Goal: Find contact information: Find contact information

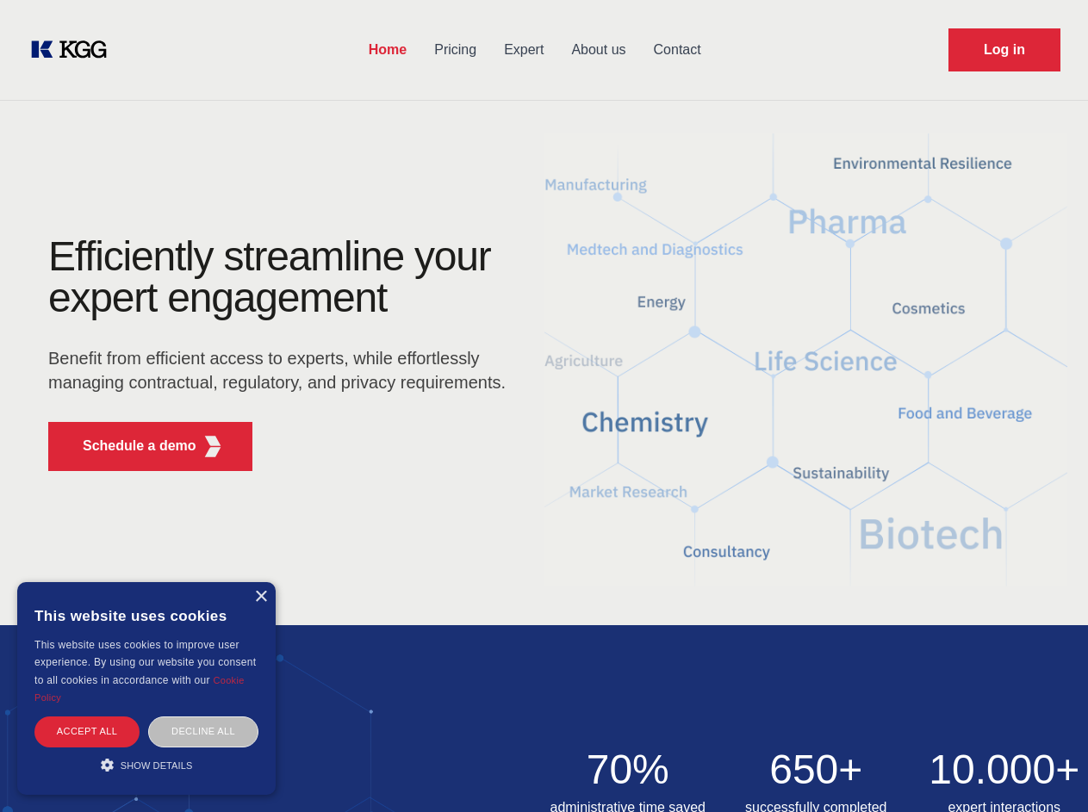
click at [543, 406] on div "Efficiently streamline your expert engagement Benefit from efficient access to …" at bounding box center [283, 360] width 524 height 249
click at [129, 446] on p "Schedule a demo" at bounding box center [140, 446] width 114 height 21
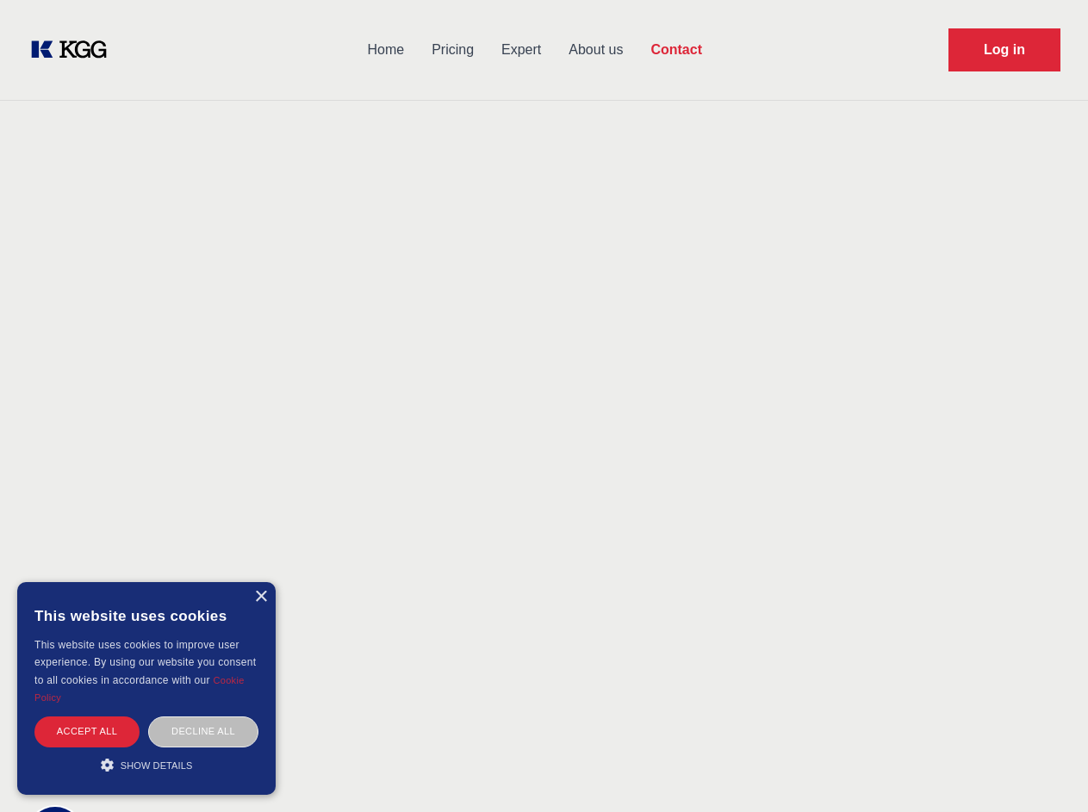
click at [260, 597] on div "× This website uses cookies This website uses cookies to improve user experienc…" at bounding box center [146, 688] width 258 height 213
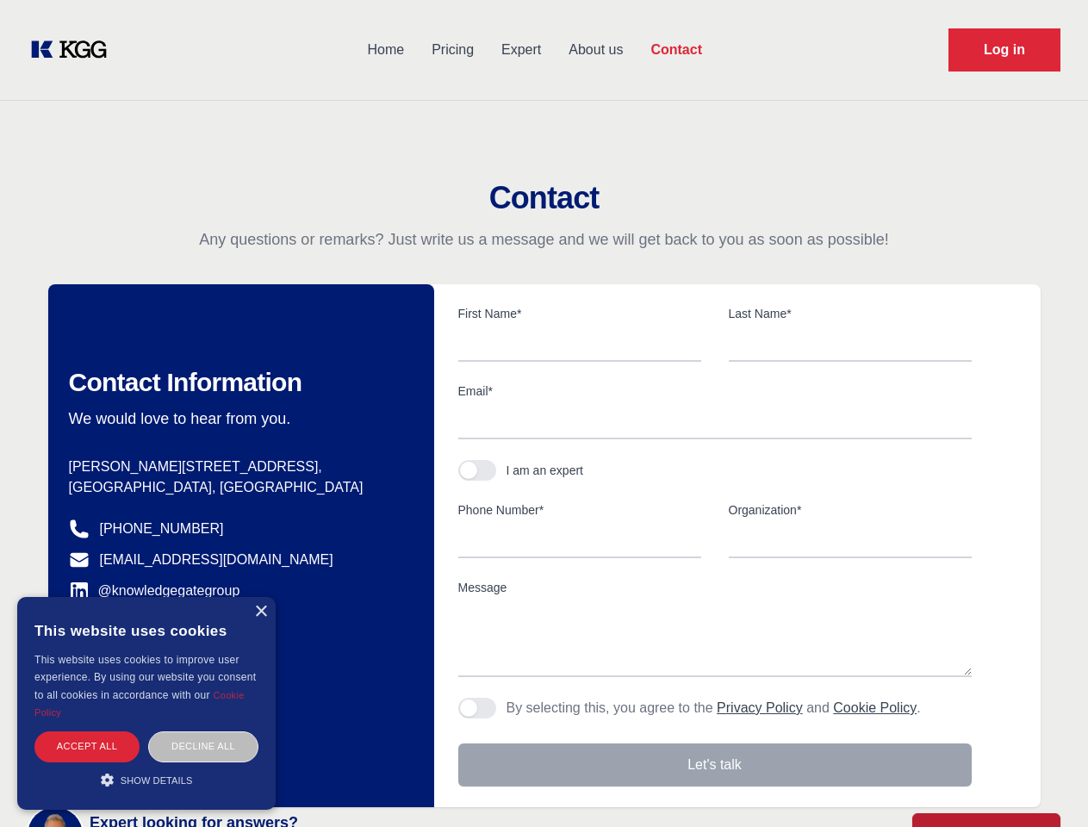
click at [87, 731] on div "Accept all" at bounding box center [86, 746] width 105 height 30
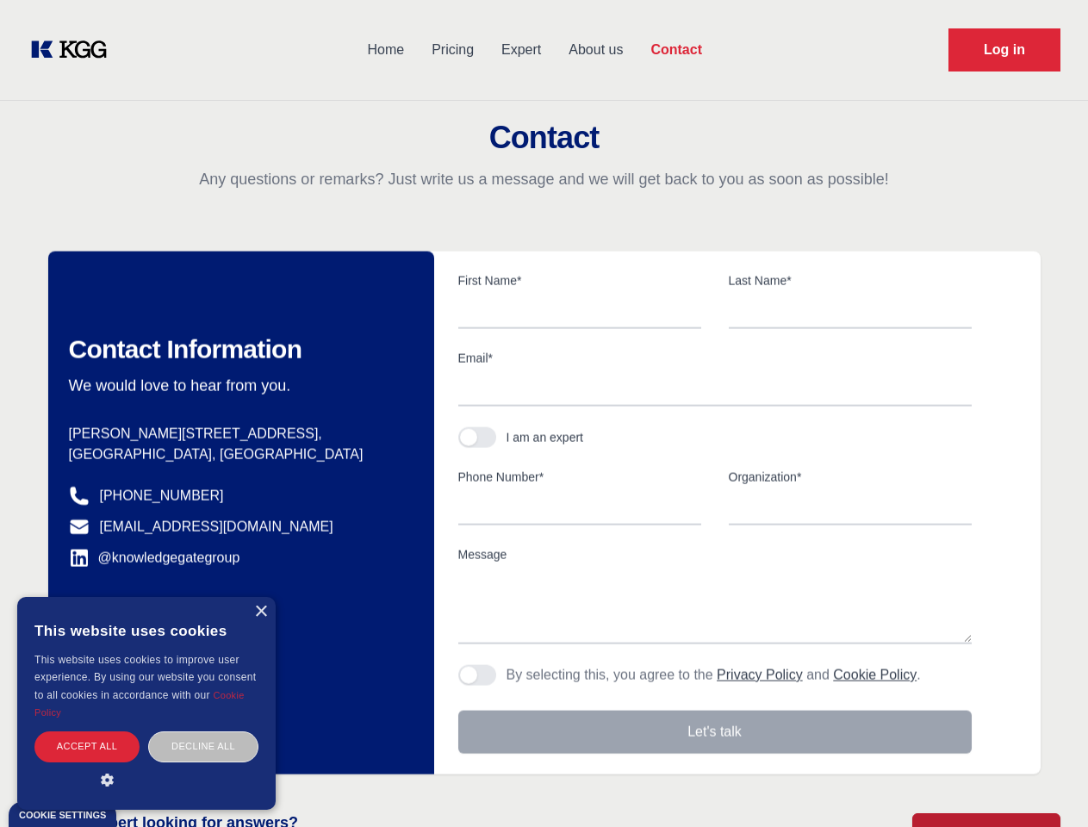
click at [203, 731] on div "Decline all" at bounding box center [203, 746] width 110 height 30
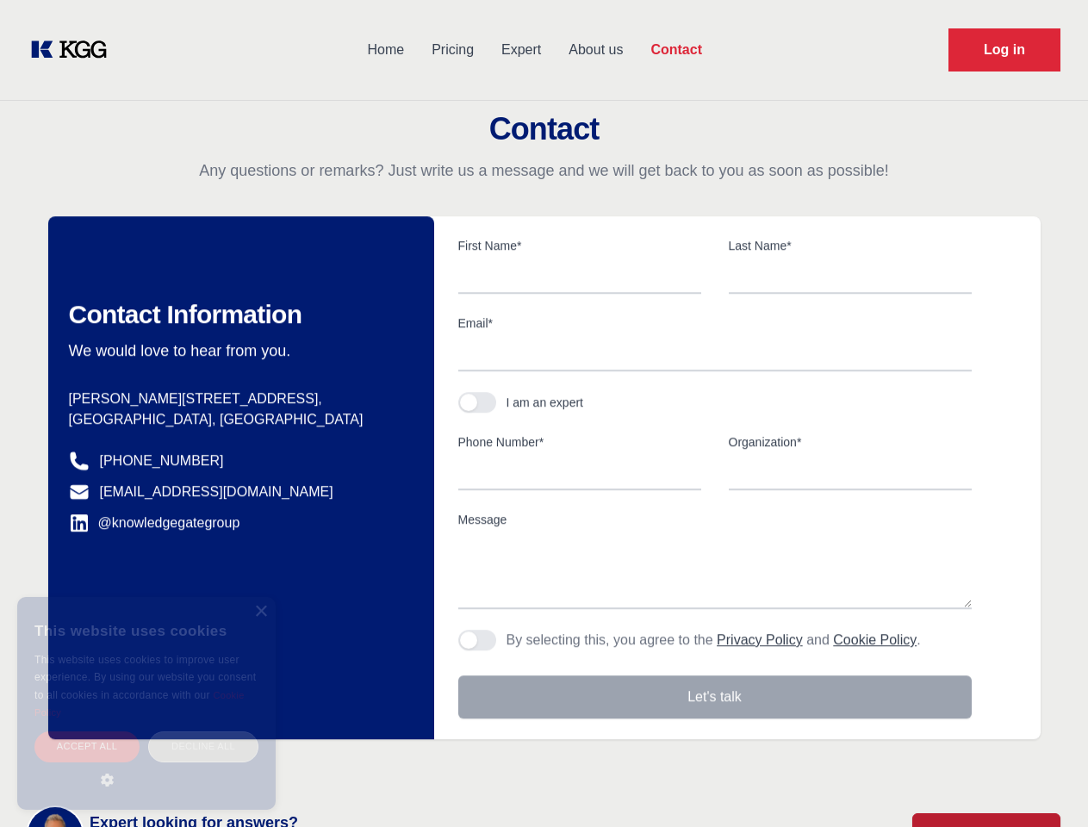
click at [146, 765] on main "Contact Any questions or remarks? Just write us a message and we will get back …" at bounding box center [544, 448] width 1088 height 897
